Goal: Check status: Check status

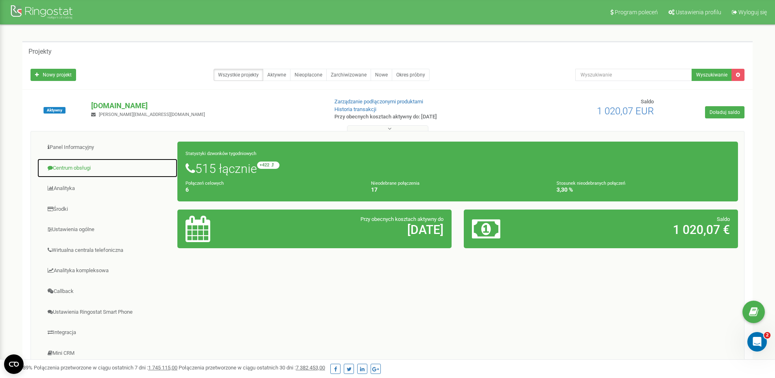
click at [92, 167] on link "Centrum obsługi" at bounding box center [107, 168] width 141 height 20
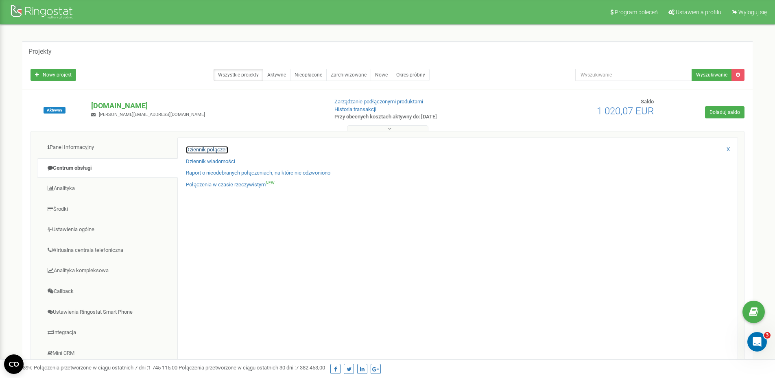
click at [212, 148] on link "Dziennik połączeń" at bounding box center [207, 150] width 42 height 8
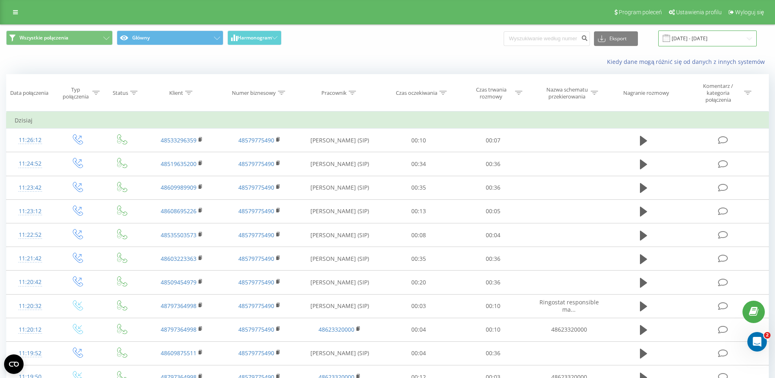
click at [721, 42] on input "22.08.2025 - 22.09.2025" at bounding box center [708, 39] width 99 height 16
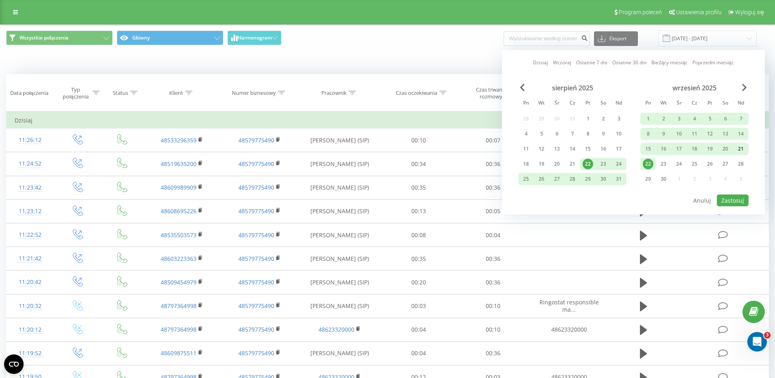
click at [738, 148] on div "21" at bounding box center [741, 149] width 11 height 11
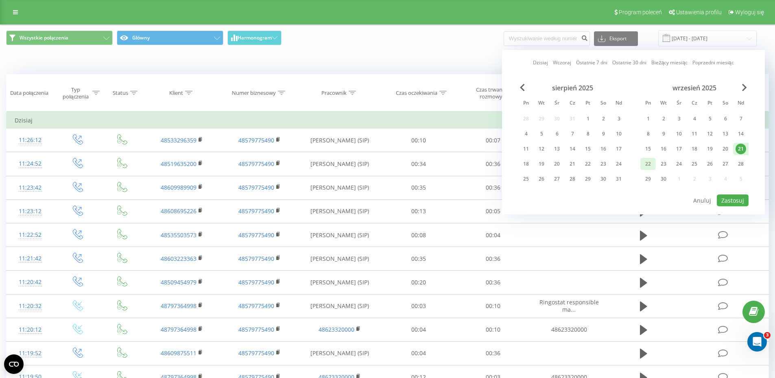
click at [644, 162] on div "22" at bounding box center [648, 164] width 11 height 11
click at [736, 199] on button "Zastosuj" at bounding box center [733, 201] width 32 height 12
type input "21.09.2025 - 22.09.2025"
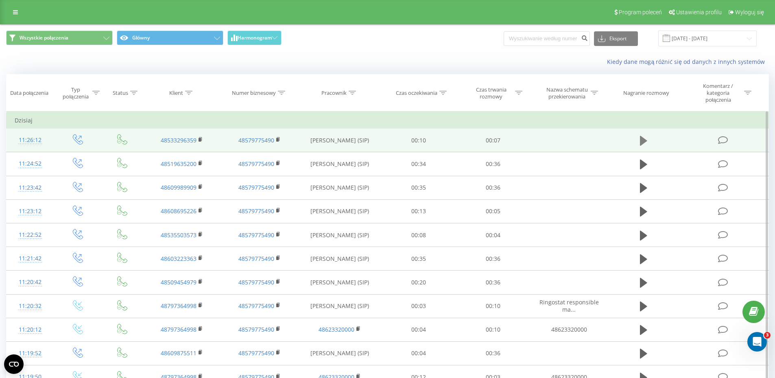
click at [647, 139] on icon at bounding box center [643, 140] width 7 height 11
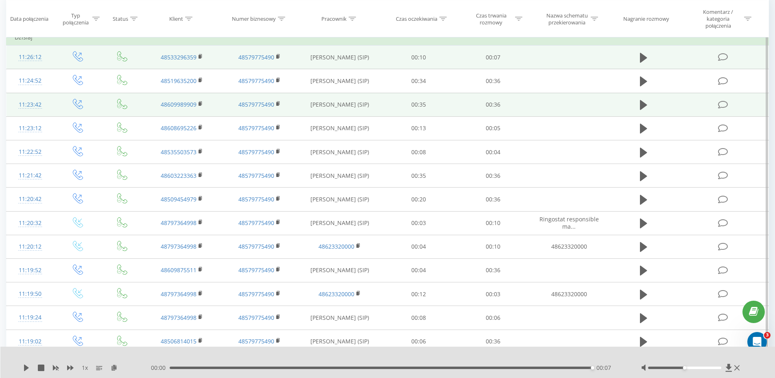
scroll to position [122, 0]
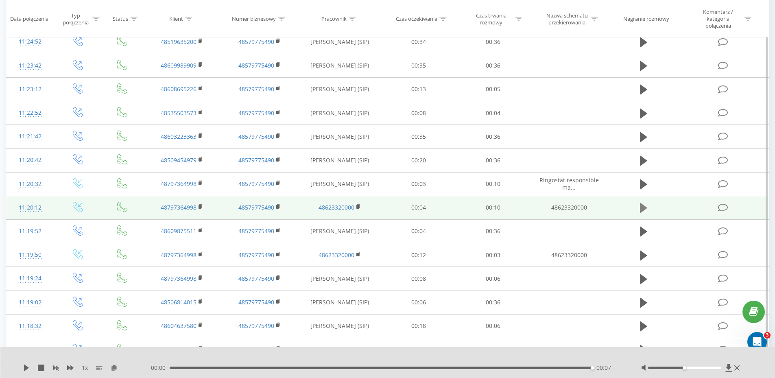
click at [645, 208] on icon at bounding box center [643, 208] width 7 height 10
click at [646, 211] on icon at bounding box center [646, 208] width 2 height 9
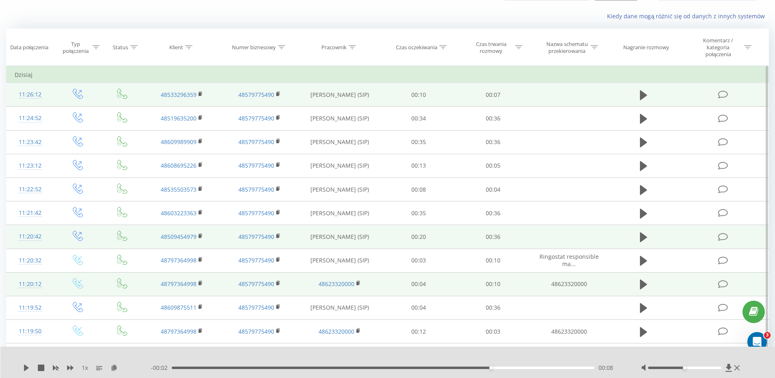
scroll to position [7, 0]
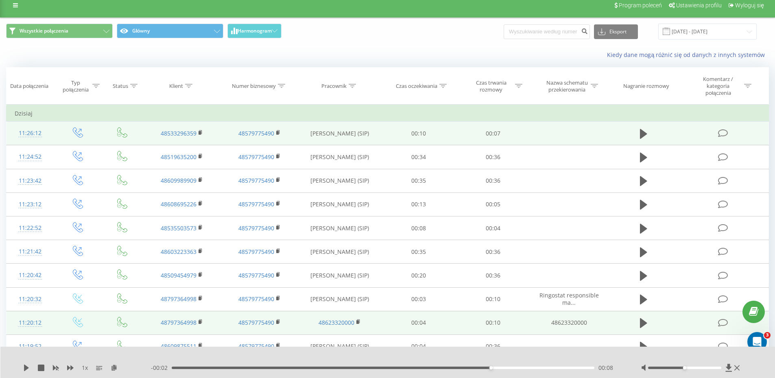
click at [328, 46] on div "Kiedy dane mogą różnić się od danych z innych systemów" at bounding box center [387, 55] width 775 height 20
drag, startPoint x: 328, startPoint y: 48, endPoint x: 326, endPoint y: 55, distance: 7.5
click at [327, 54] on div "Kiedy dane mogą różnić się od danych z innych systemów" at bounding box center [387, 55] width 775 height 20
